Goal: Navigation & Orientation: Find specific page/section

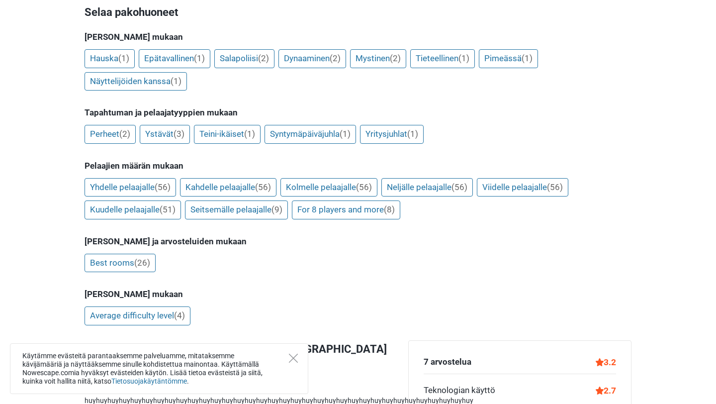
scroll to position [186, 0]
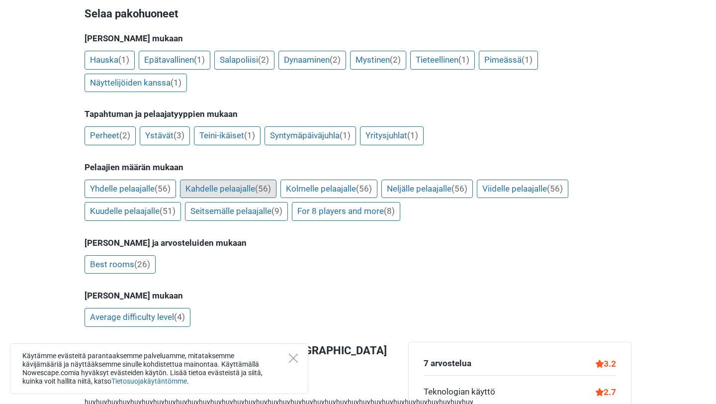
click at [239, 179] on link "Kahdelle pelaajalle (56)" at bounding box center [228, 188] width 96 height 19
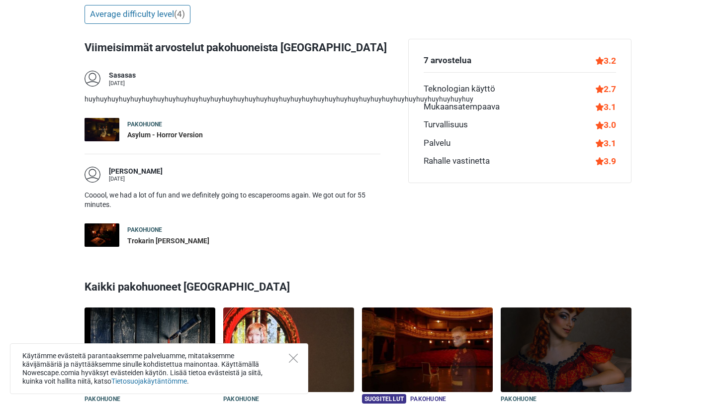
scroll to position [494, 0]
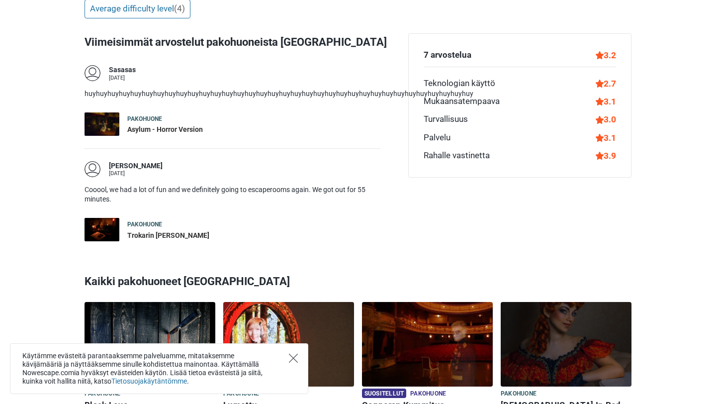
click at [292, 355] on icon "Close" at bounding box center [293, 357] width 9 height 9
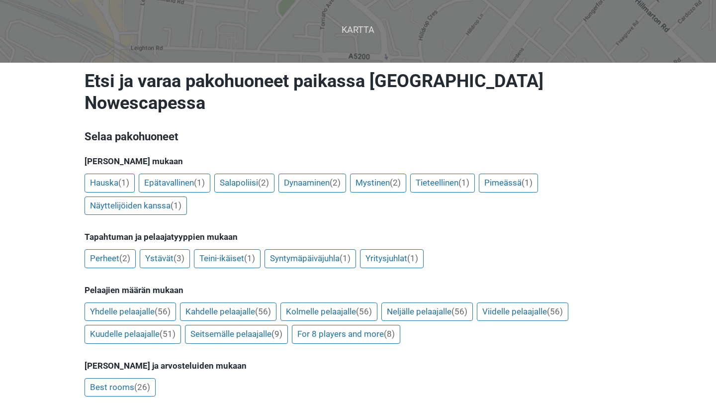
scroll to position [231, 0]
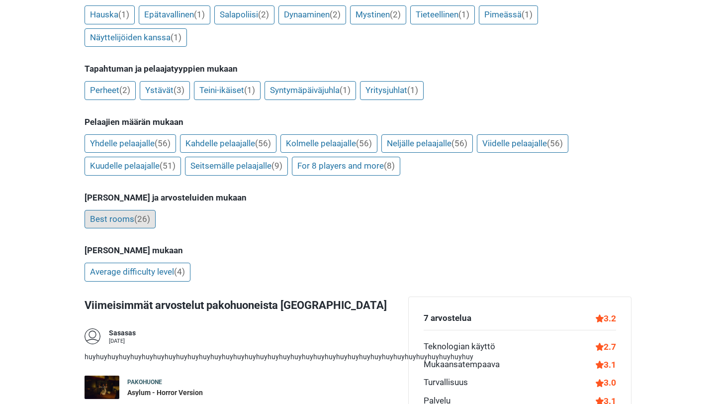
click at [141, 214] on span "(26)" at bounding box center [142, 219] width 16 height 10
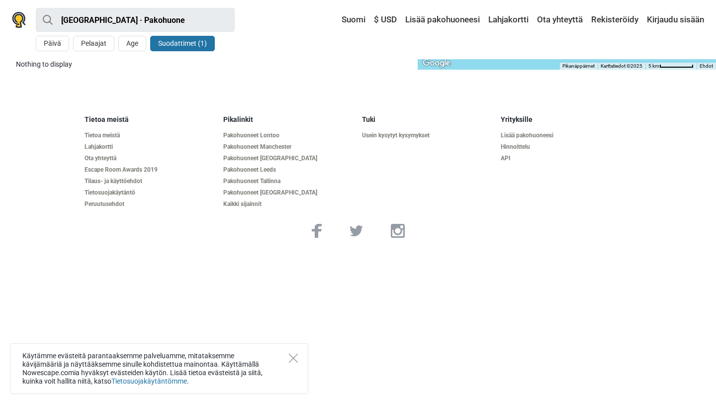
click at [192, 47] on button "Suodattimet (1)" at bounding box center [182, 43] width 65 height 15
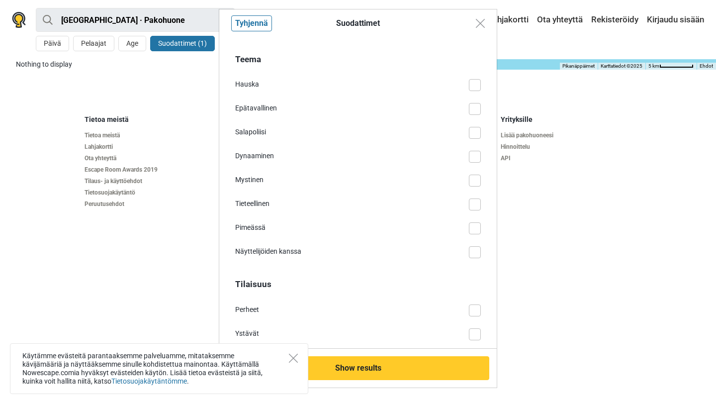
scroll to position [244, 0]
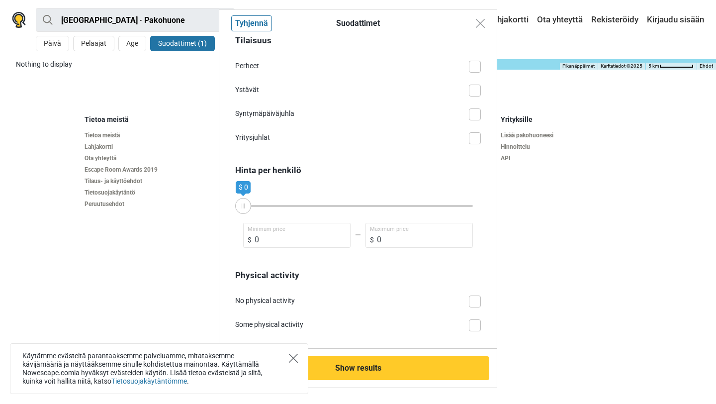
click at [290, 356] on icon "Close" at bounding box center [293, 357] width 9 height 9
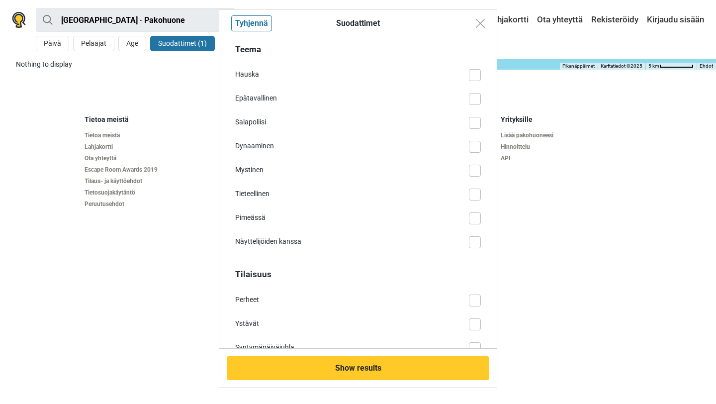
scroll to position [0, 0]
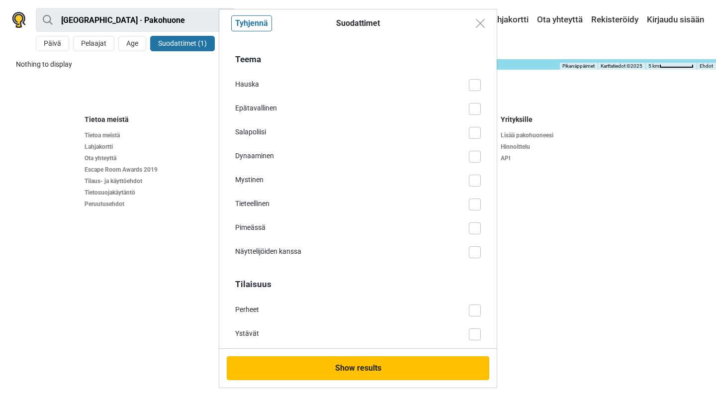
click at [368, 371] on button "Show results" at bounding box center [358, 368] width 262 height 24
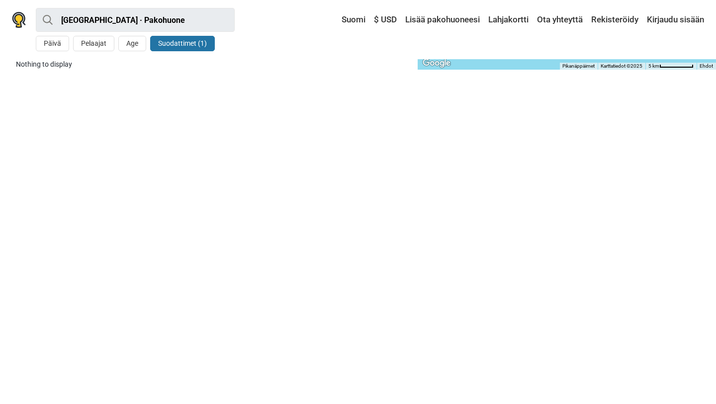
click at [186, 50] on button "Suodattimet (1)" at bounding box center [182, 43] width 65 height 15
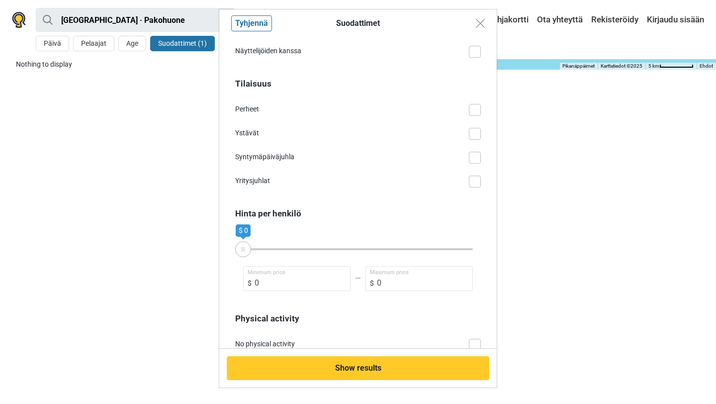
scroll to position [244, 0]
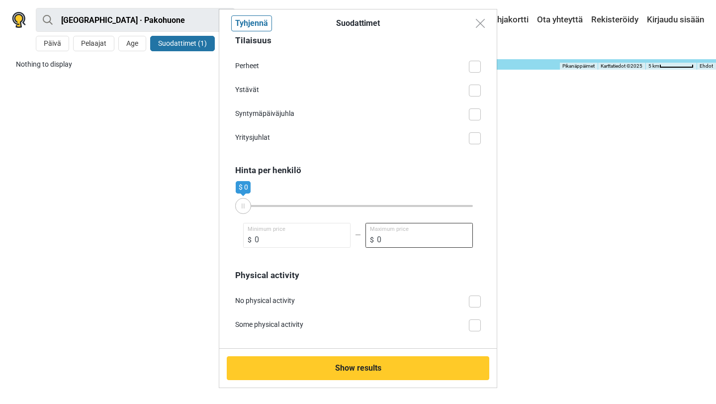
click at [393, 241] on input "0" at bounding box center [418, 235] width 107 height 25
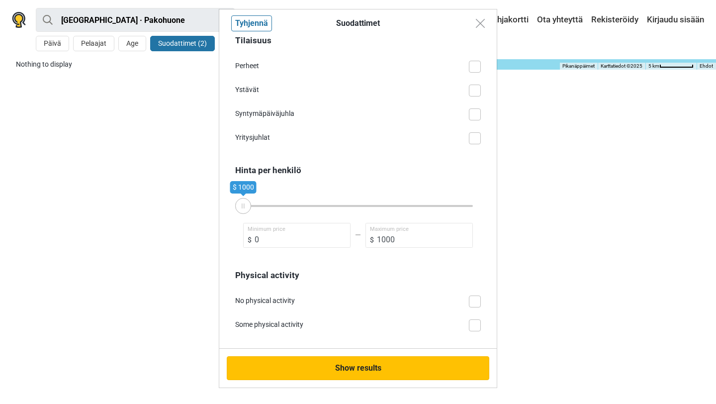
click at [364, 365] on button "Show results" at bounding box center [358, 368] width 262 height 24
type input "0"
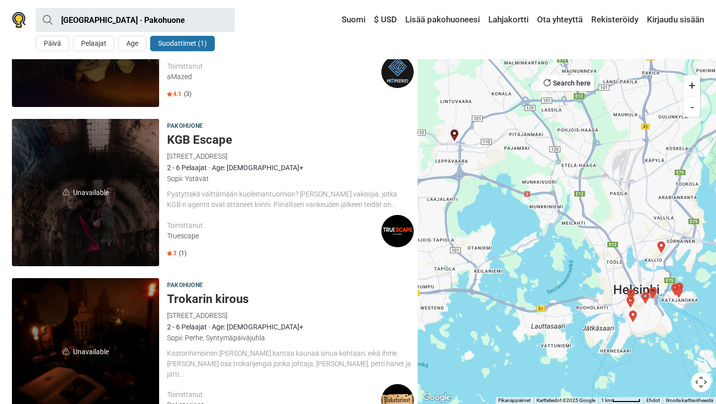
scroll to position [221, 0]
